Goal: Task Accomplishment & Management: Manage account settings

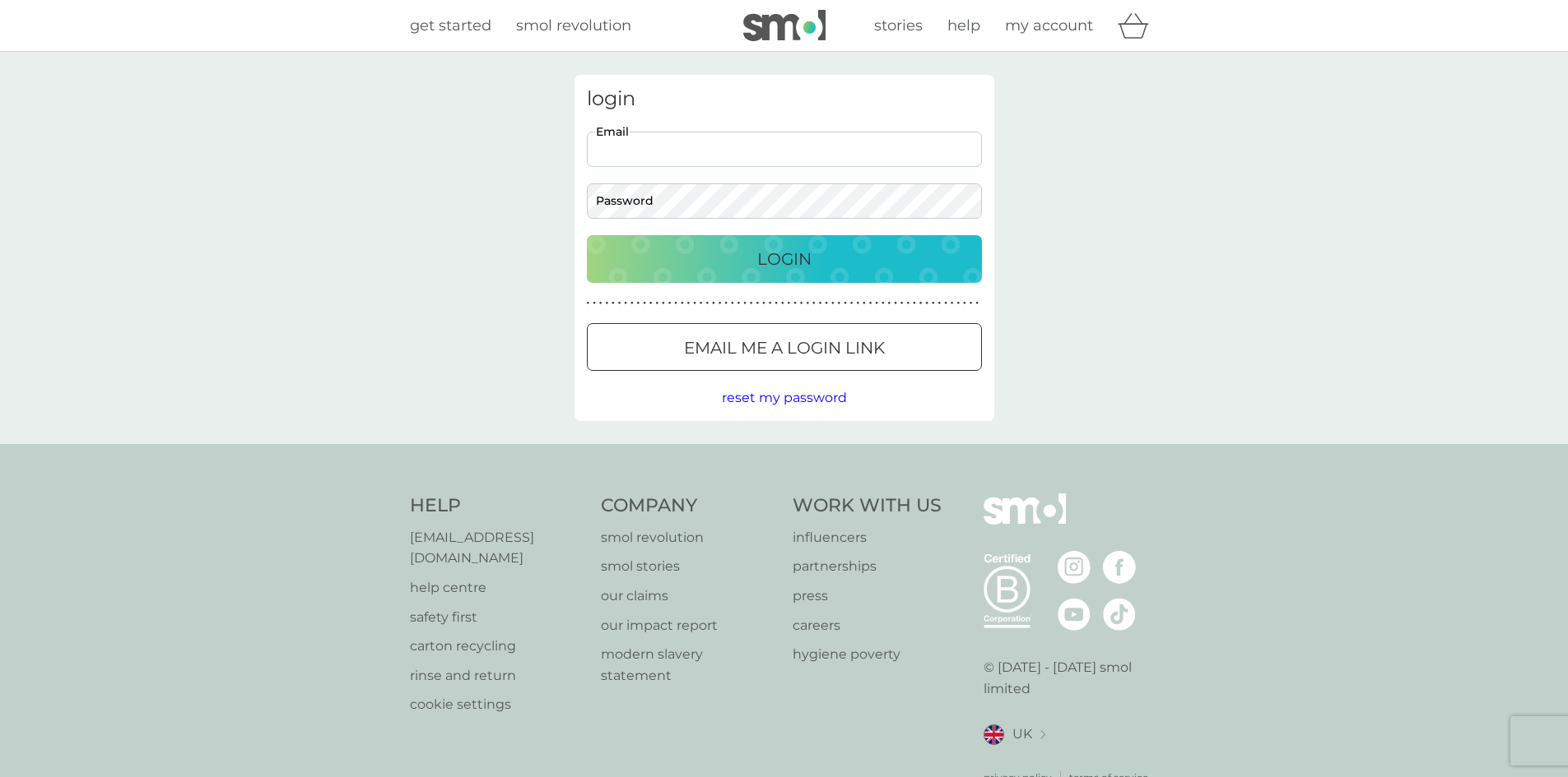
click at [837, 148] on input "Email" at bounding box center [784, 149] width 395 height 35
type input "[EMAIL_ADDRESS][PERSON_NAME][DOMAIN_NAME]"
click at [819, 221] on div "login [EMAIL_ADDRESS][PERSON_NAME][DOMAIN_NAME] Email Password Login ● ● ● ● ● …" at bounding box center [784, 248] width 420 height 346
click at [587, 235] on button "Login" at bounding box center [784, 258] width 395 height 48
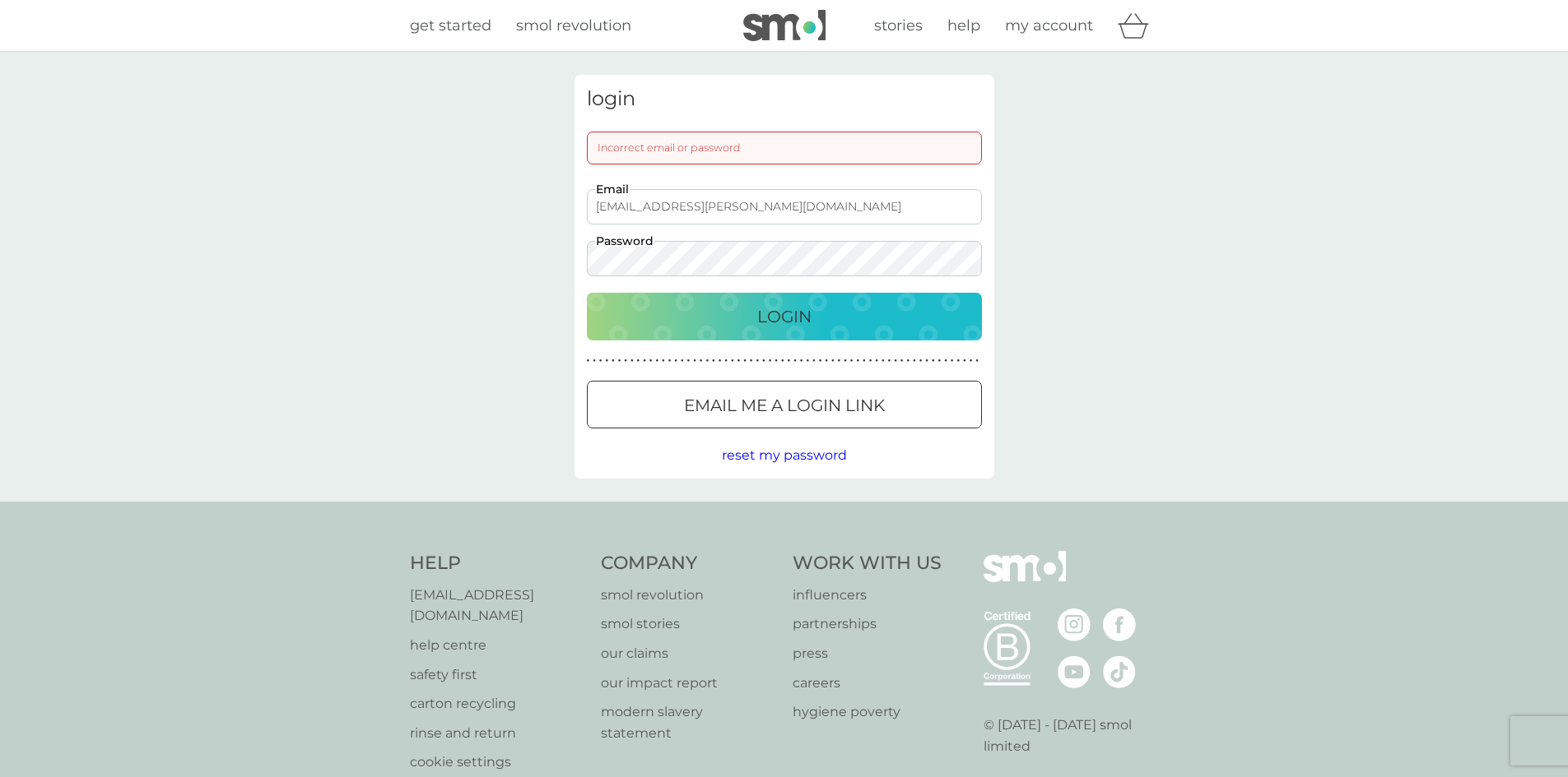
click at [786, 403] on div at bounding box center [784, 405] width 5 height 5
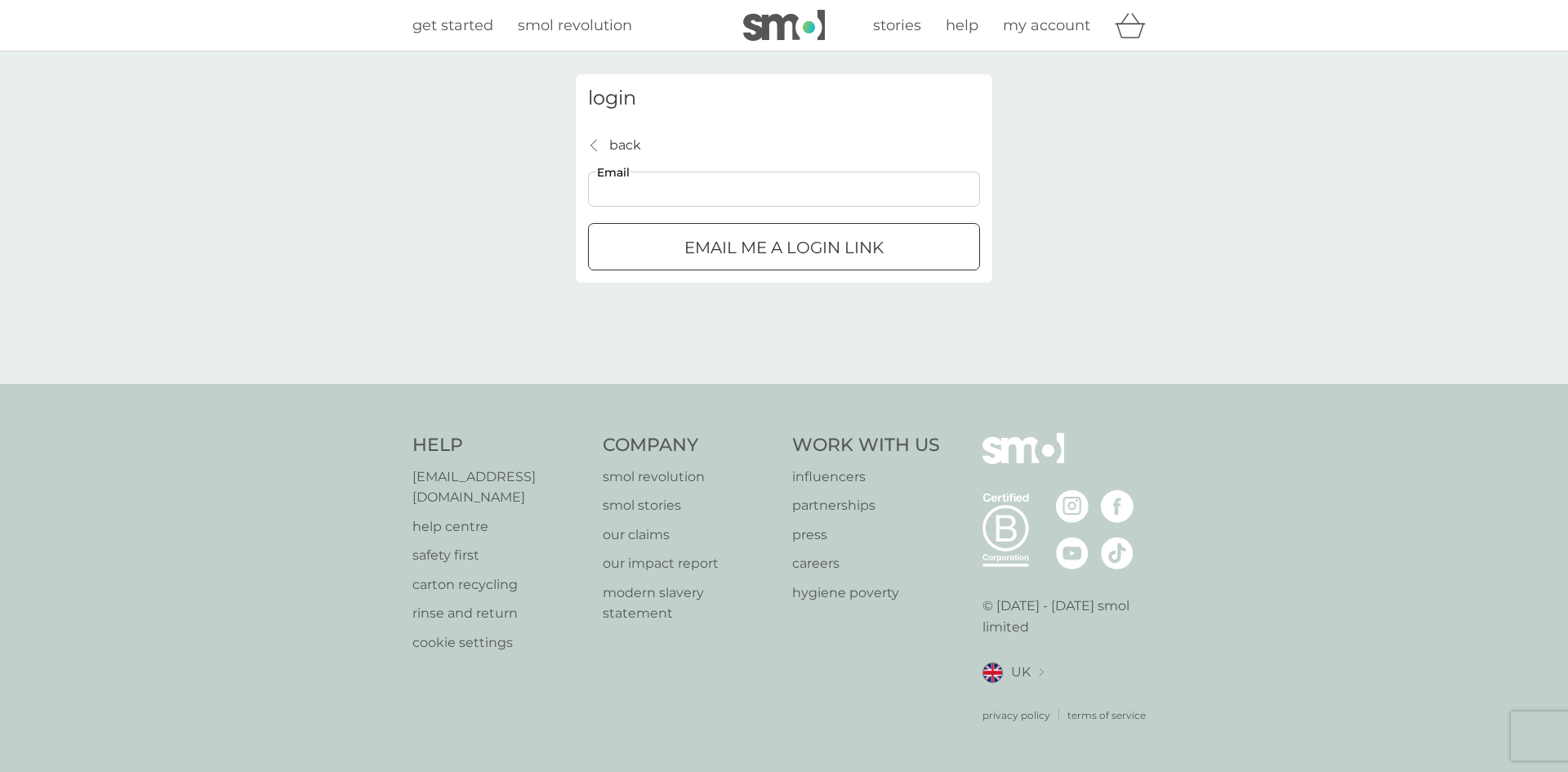
click at [762, 202] on input "Email" at bounding box center [784, 189] width 392 height 35
type input "[EMAIL_ADDRESS][PERSON_NAME][DOMAIN_NAME]"
click at [762, 243] on div "submit" at bounding box center [784, 248] width 59 height 17
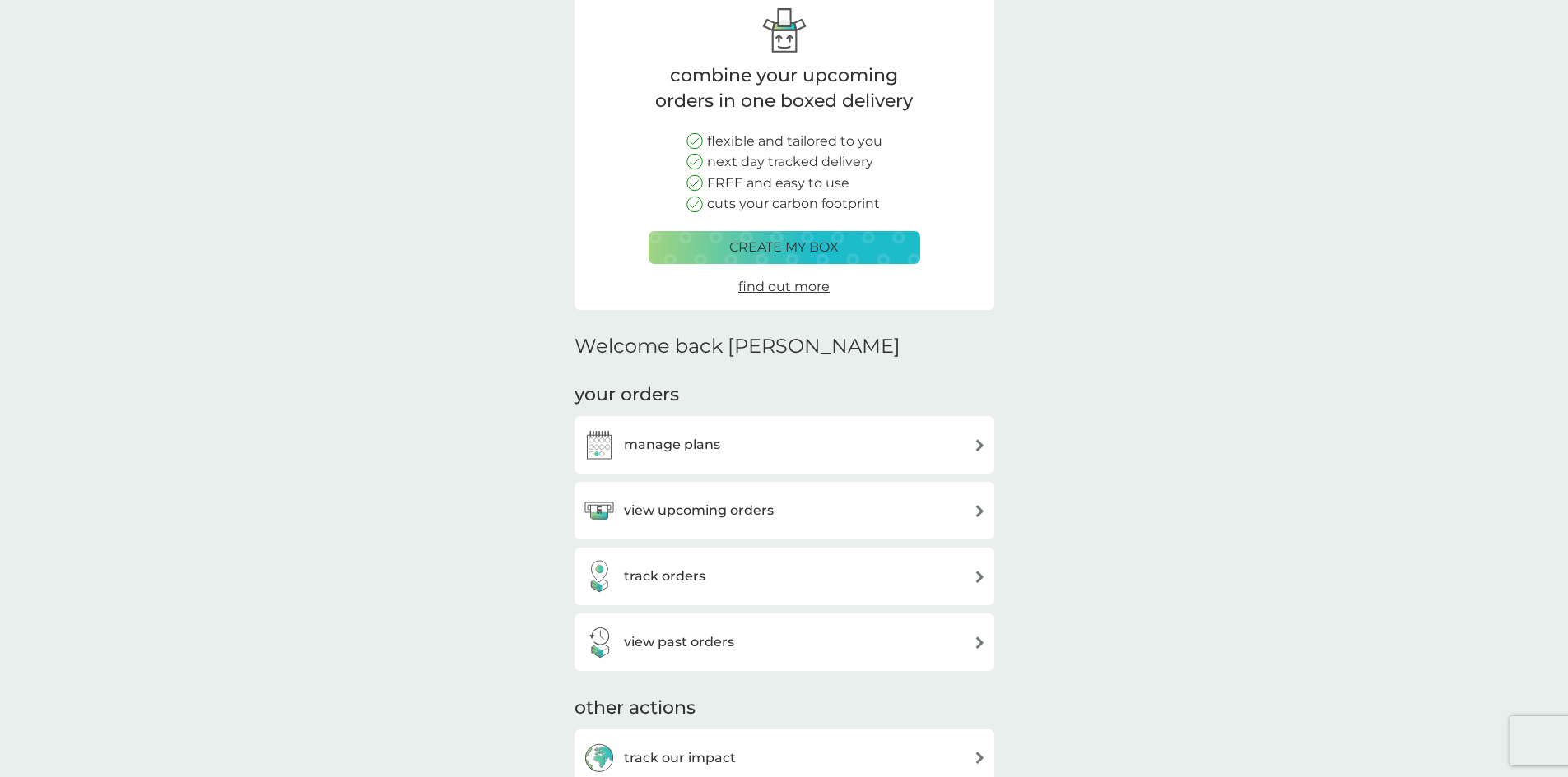
scroll to position [83, 0]
click at [849, 445] on div "manage plans" at bounding box center [784, 444] width 403 height 33
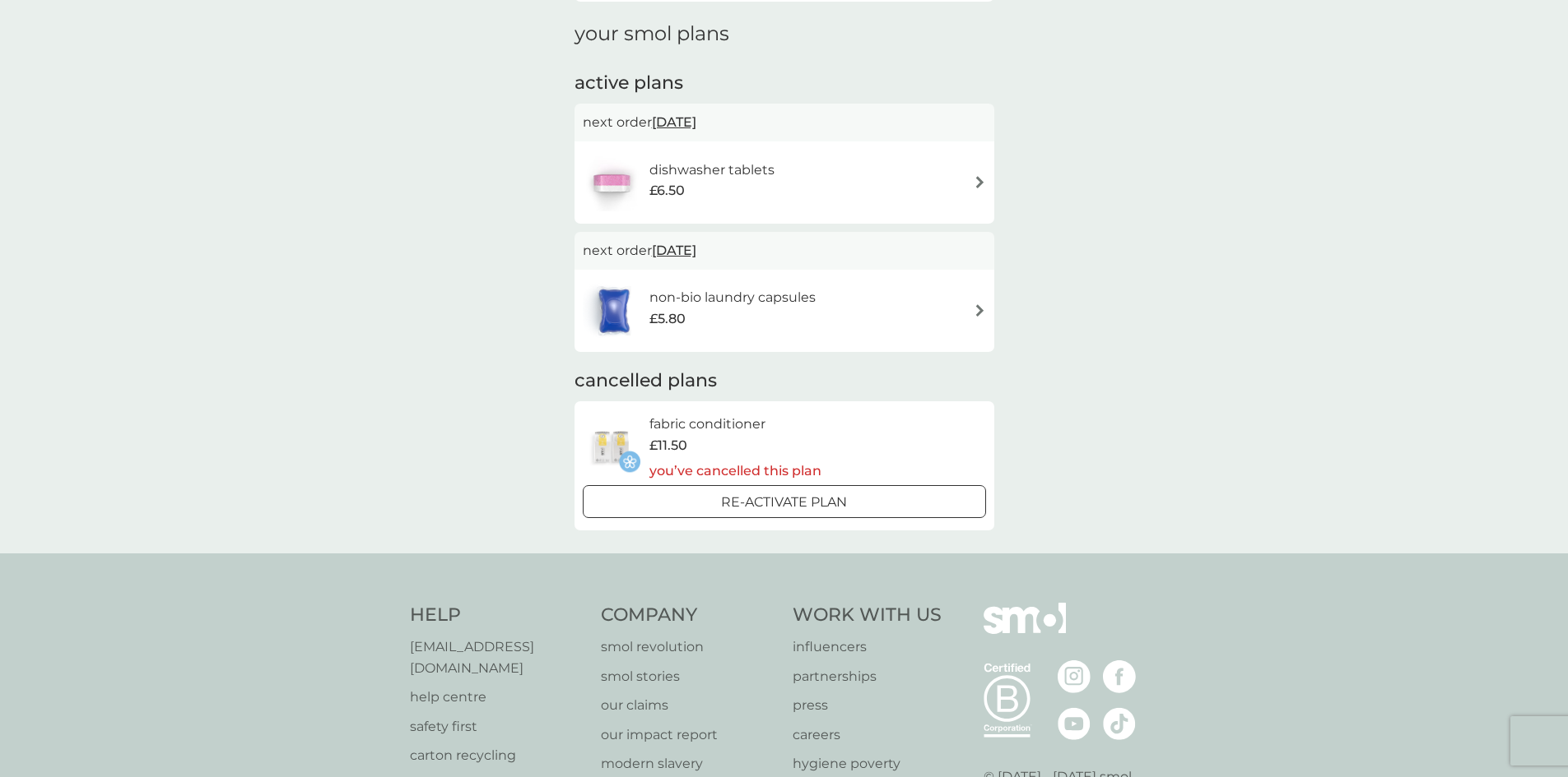
scroll to position [247, 0]
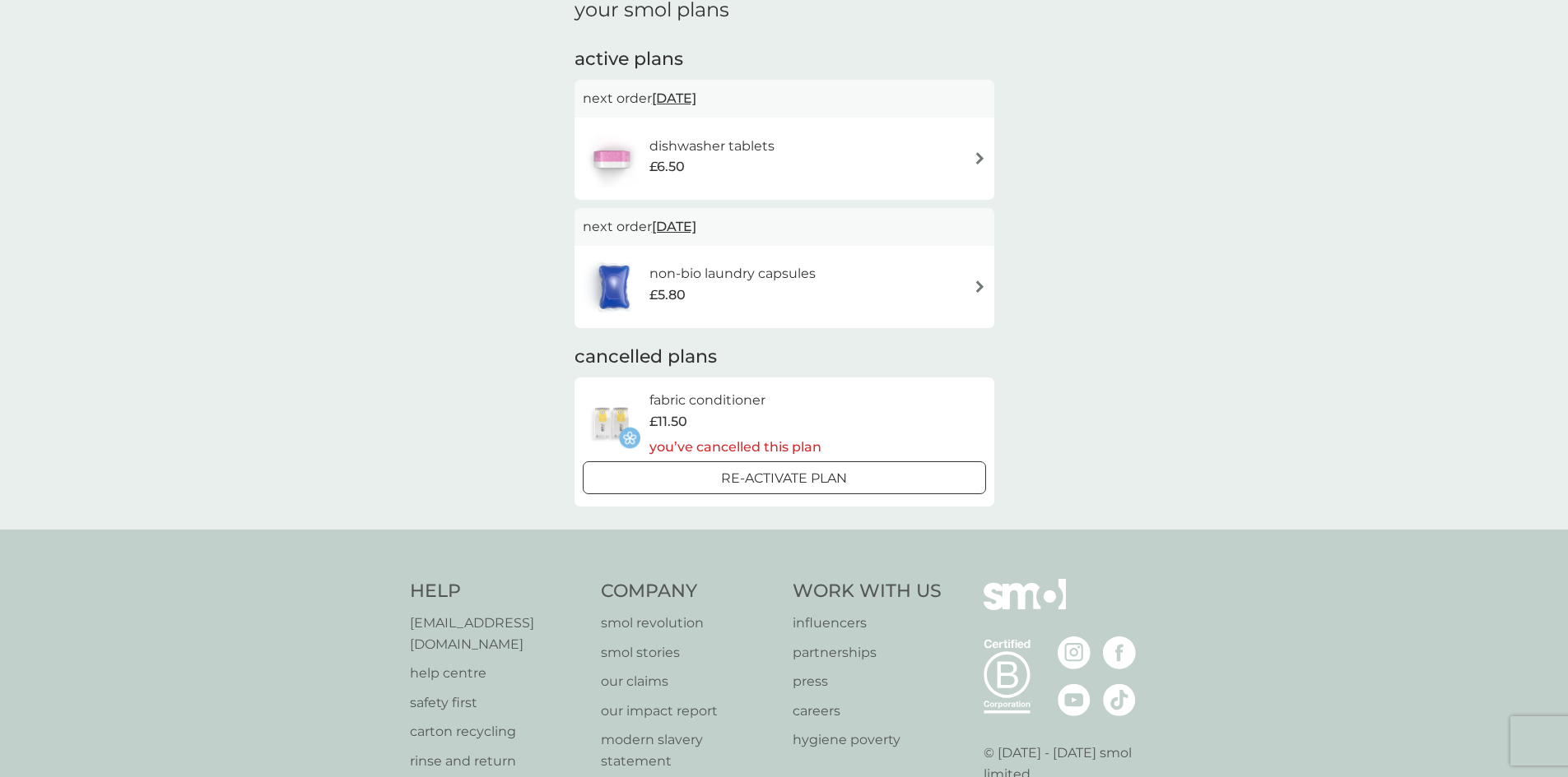
click at [944, 284] on div "non-bio laundry capsules £5.80" at bounding box center [784, 287] width 403 height 57
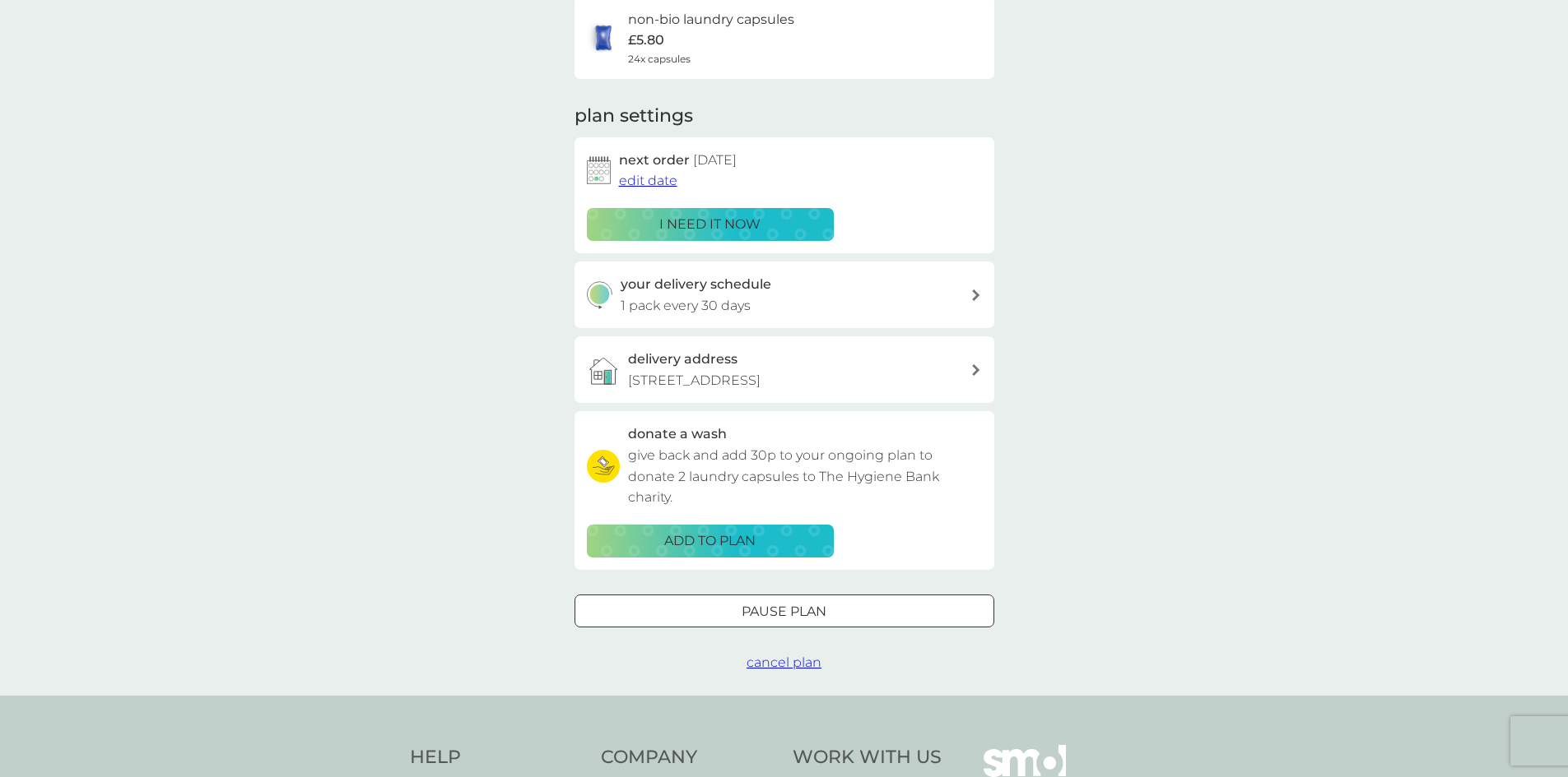
scroll to position [164, 0]
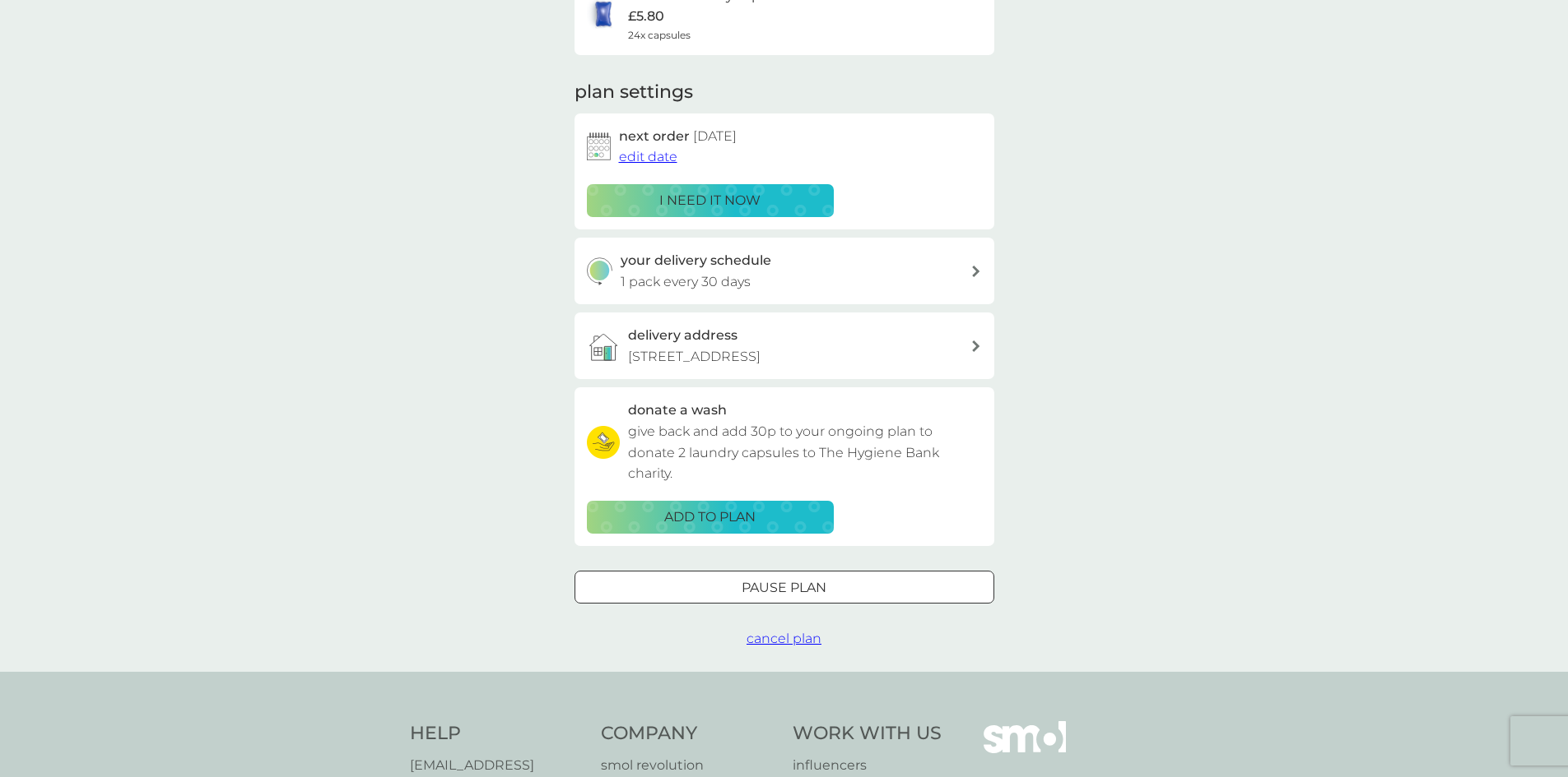
click at [794, 640] on span "cancel plan" at bounding box center [784, 638] width 74 height 15
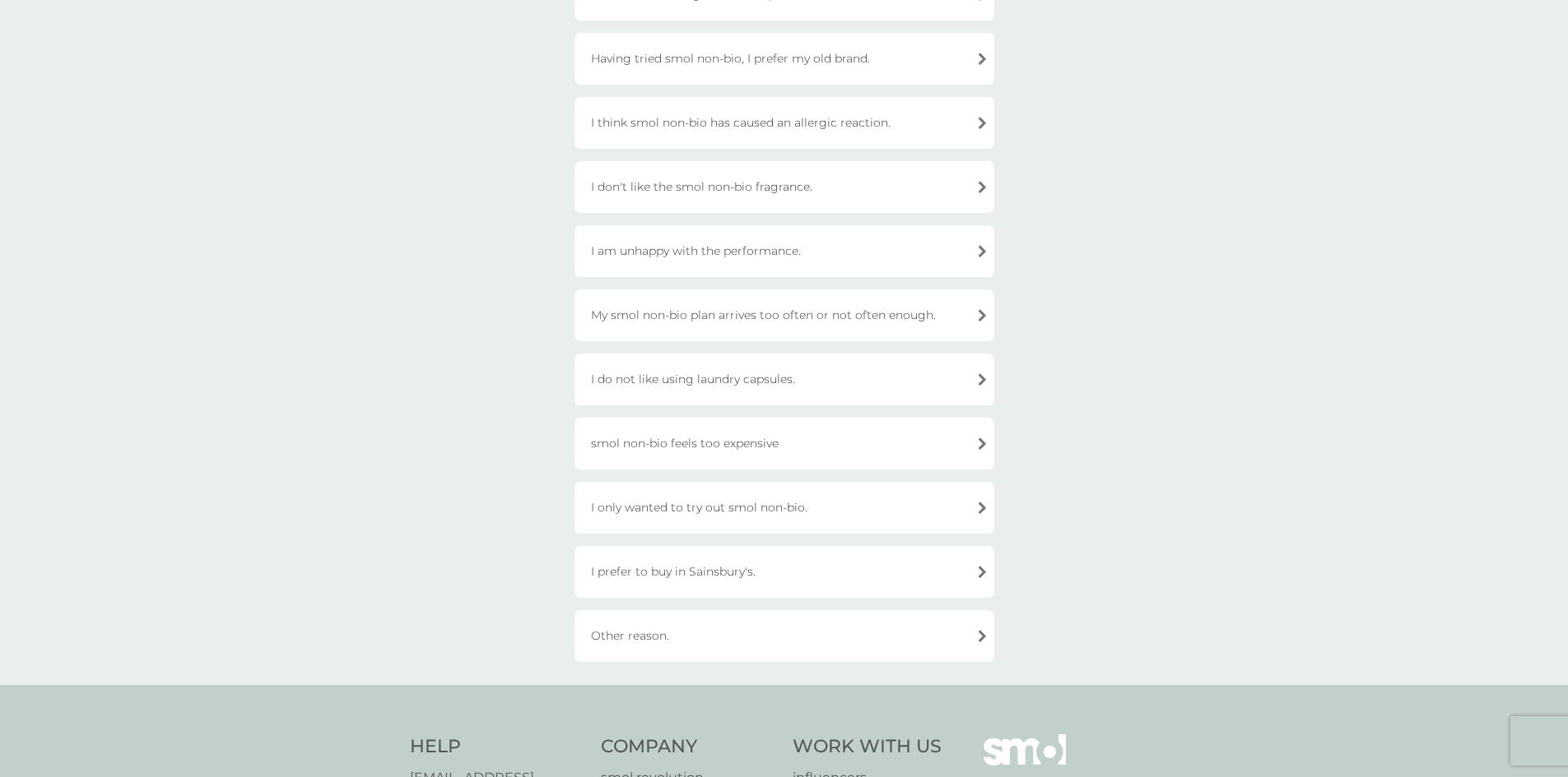
scroll to position [247, 0]
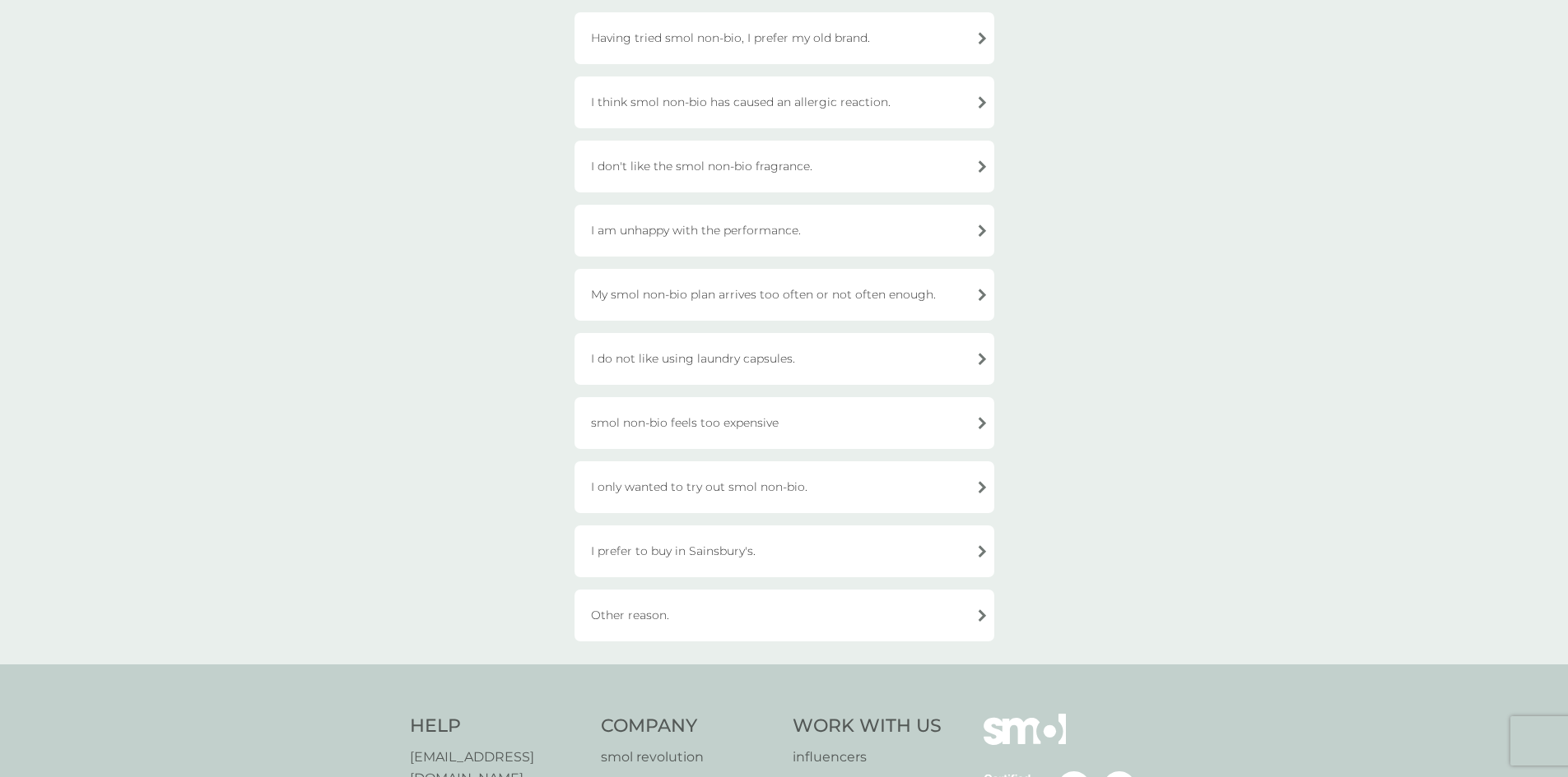
click at [767, 615] on div "Other reason." at bounding box center [784, 615] width 420 height 52
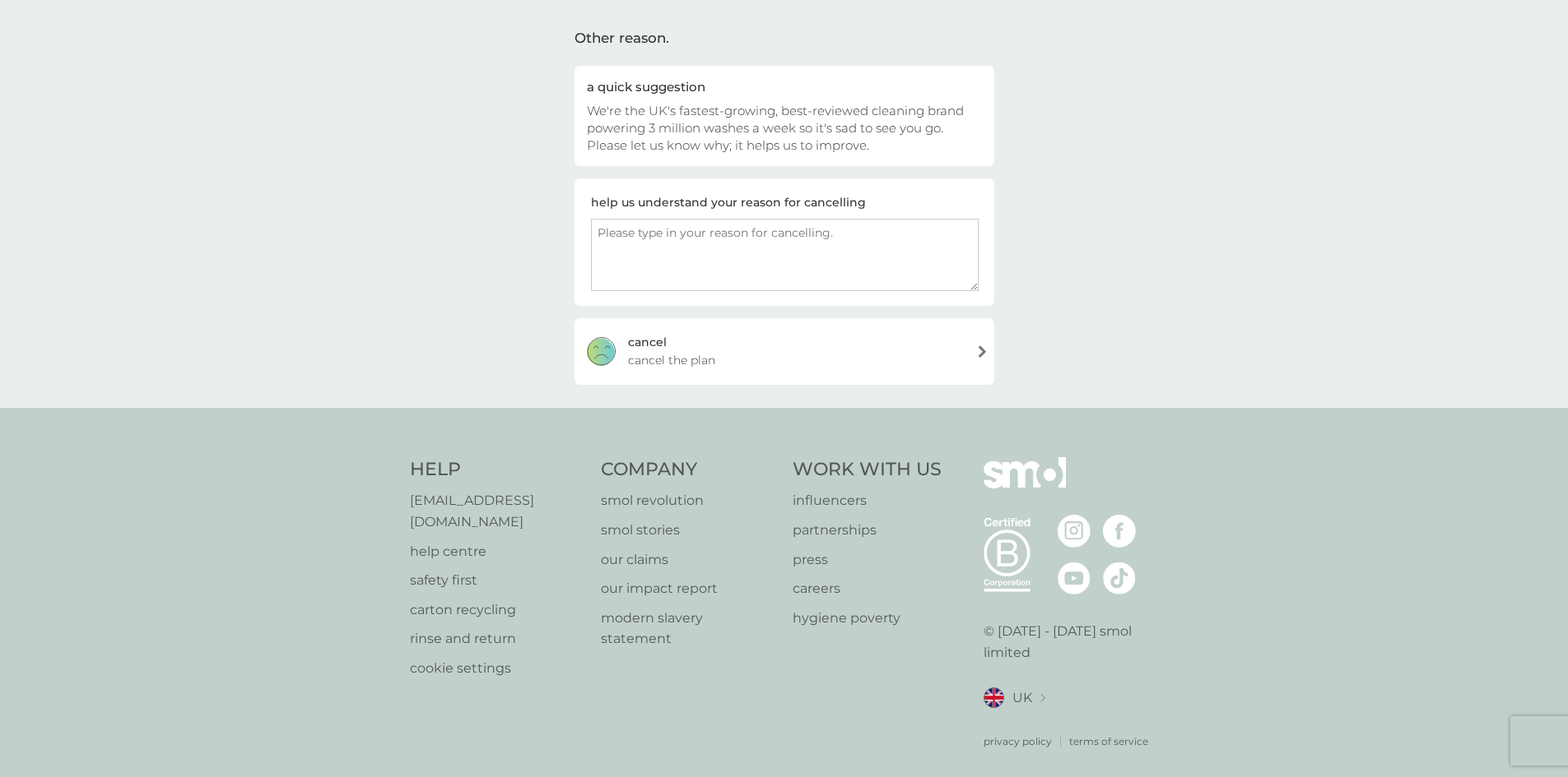
click at [711, 264] on textarea at bounding box center [784, 255] width 388 height 73
type textarea "I didn't mean to sign up to this"
click at [758, 346] on div "cancel cancel the plan" at bounding box center [784, 351] width 420 height 65
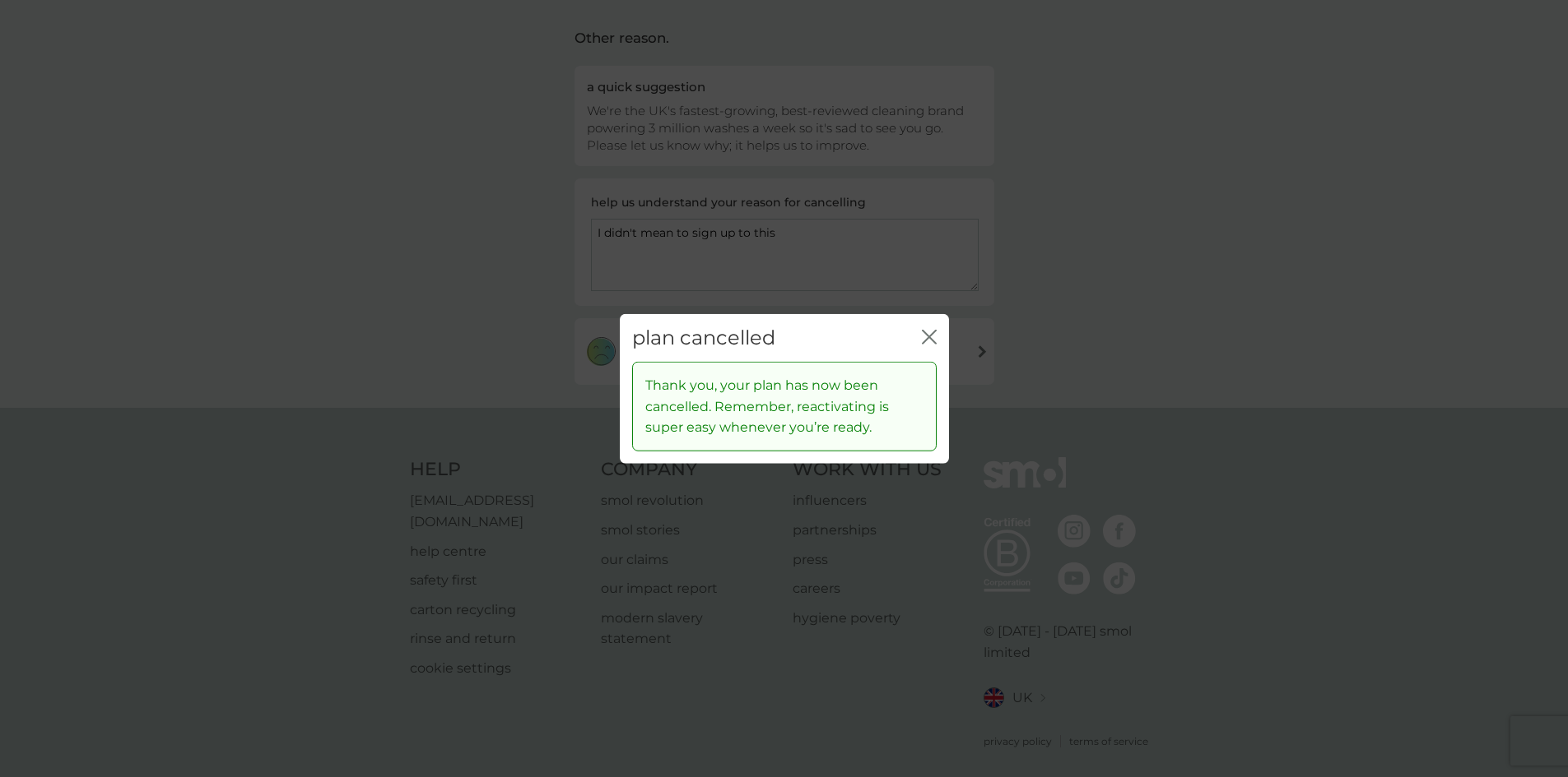
click at [923, 341] on icon "close" at bounding box center [929, 336] width 15 height 15
